Goal: Use online tool/utility: Utilize a website feature to perform a specific function

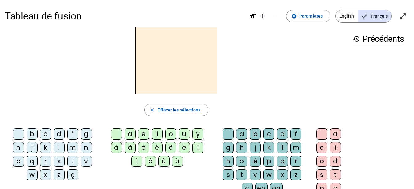
click at [31, 159] on div "q" at bounding box center [31, 160] width 11 height 11
click at [182, 133] on div "u" at bounding box center [184, 133] width 11 height 11
click at [157, 133] on div "i" at bounding box center [157, 133] width 11 height 11
click at [184, 131] on div "u" at bounding box center [184, 133] width 11 height 11
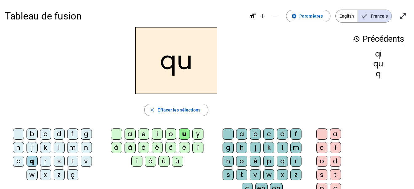
click at [337, 147] on div "i" at bounding box center [335, 147] width 11 height 11
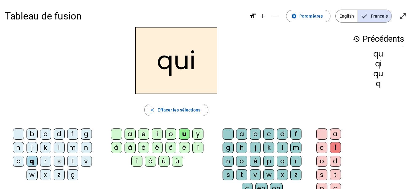
click at [57, 163] on div "s" at bounding box center [59, 160] width 11 height 11
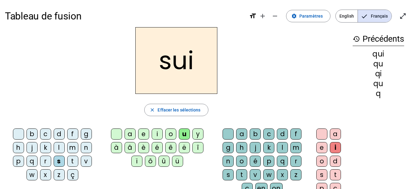
click at [187, 132] on div "u" at bounding box center [184, 133] width 11 height 11
click at [156, 133] on div "i" at bounding box center [157, 133] width 11 height 11
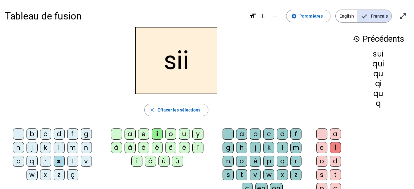
click at [320, 133] on div at bounding box center [321, 133] width 11 height 11
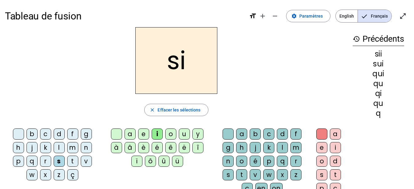
click at [88, 146] on div "n" at bounding box center [86, 147] width 11 height 11
click at [145, 130] on div "e" at bounding box center [143, 133] width 11 height 11
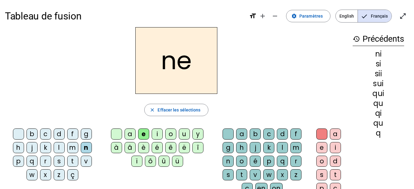
click at [58, 162] on div "s" at bounding box center [59, 160] width 11 height 11
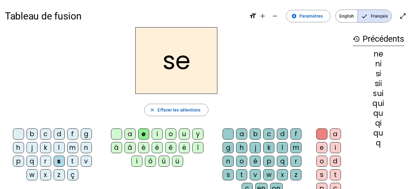
click at [71, 161] on div "t" at bounding box center [72, 160] width 11 height 11
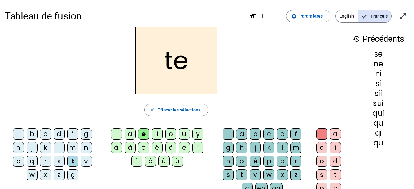
click at [58, 134] on div "d" at bounding box center [59, 133] width 11 height 11
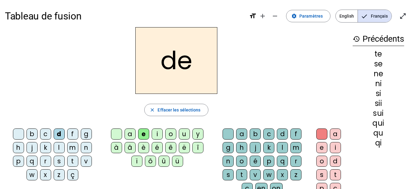
click at [181, 133] on div "u" at bounding box center [184, 133] width 11 height 11
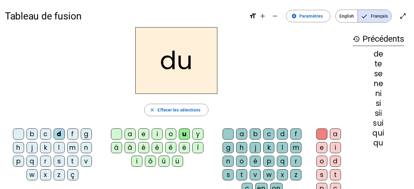
click at [60, 162] on div "s" at bounding box center [59, 160] width 11 height 11
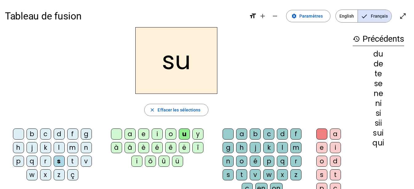
click at [60, 146] on div "l" at bounding box center [59, 147] width 11 height 11
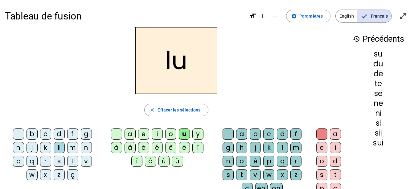
click at [70, 161] on div "t" at bounding box center [72, 160] width 11 height 11
click at [130, 135] on div "a" at bounding box center [129, 133] width 11 height 11
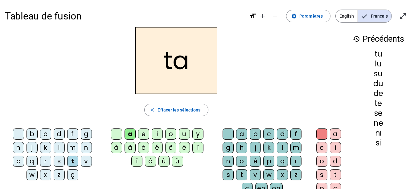
click at [57, 161] on div "s" at bounding box center [59, 160] width 11 height 11
click at [72, 159] on div "t" at bounding box center [72, 160] width 11 height 11
click at [73, 148] on div "m" at bounding box center [72, 147] width 11 height 11
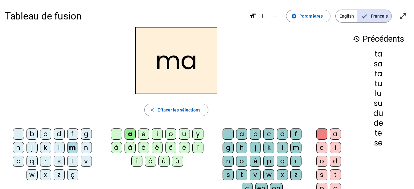
click at [141, 135] on div "e" at bounding box center [143, 133] width 11 height 11
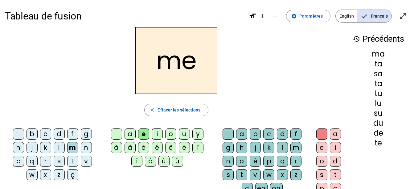
click at [61, 133] on div "d" at bounding box center [59, 133] width 11 height 11
